Goal: Task Accomplishment & Management: Complete application form

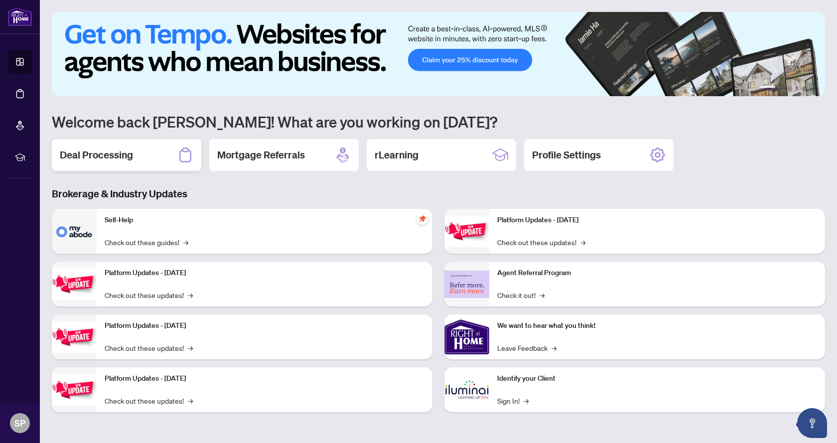
click at [111, 152] on h2 "Deal Processing" at bounding box center [96, 155] width 73 height 14
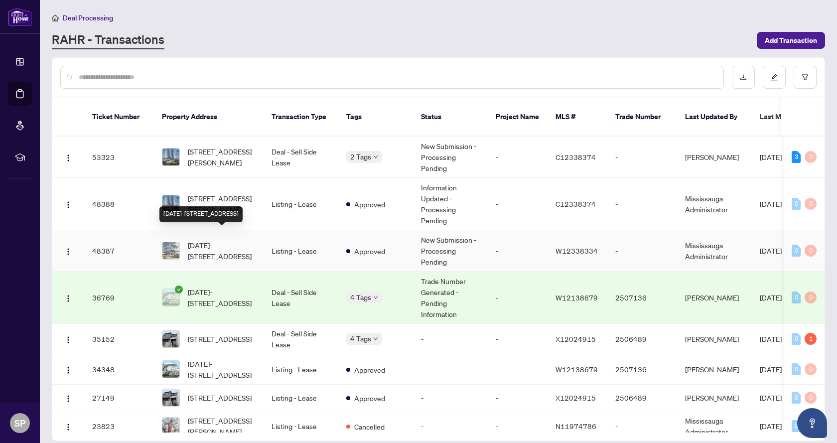
click at [237, 240] on span "[DATE]-[STREET_ADDRESS]" at bounding box center [222, 251] width 68 height 22
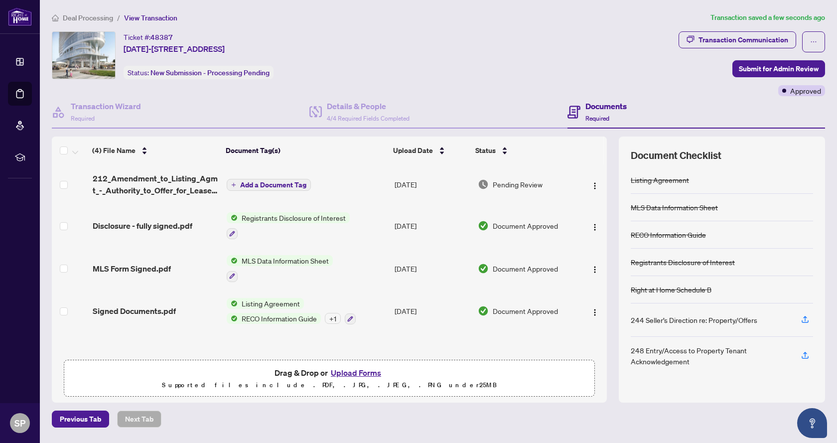
click at [257, 183] on span "Add a Document Tag" at bounding box center [273, 184] width 66 height 7
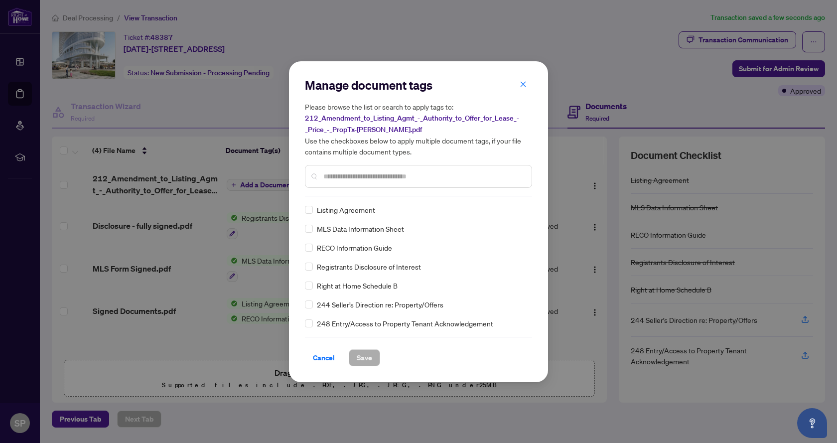
click at [386, 172] on input "text" at bounding box center [423, 176] width 200 height 11
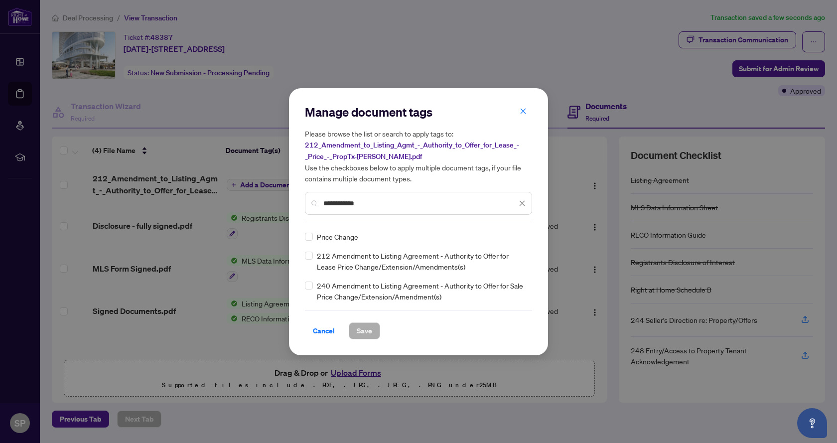
type input "**********"
click at [368, 329] on span "Save" at bounding box center [364, 331] width 15 height 16
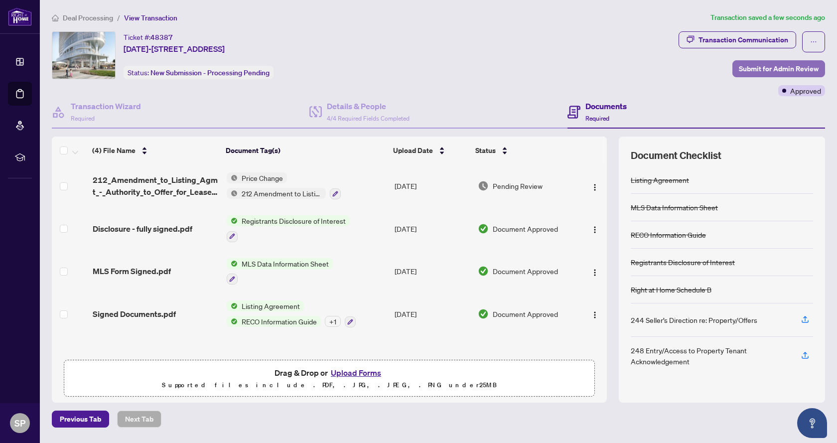
click at [779, 61] on span "Submit for Admin Review" at bounding box center [779, 69] width 80 height 16
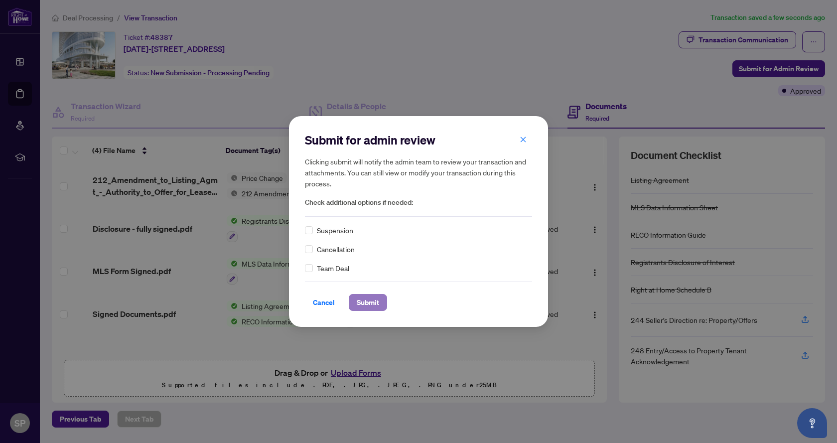
click at [368, 302] on span "Submit" at bounding box center [368, 302] width 22 height 16
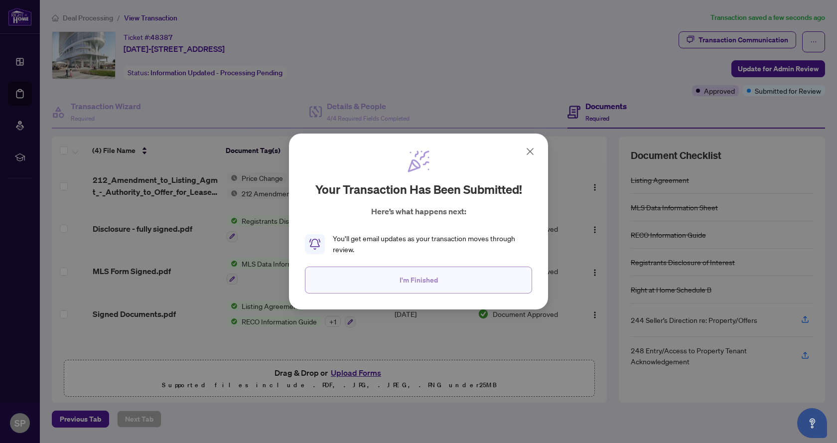
click at [409, 283] on span "I'm Finished" at bounding box center [419, 280] width 38 height 16
